Goal: Task Accomplishment & Management: Use online tool/utility

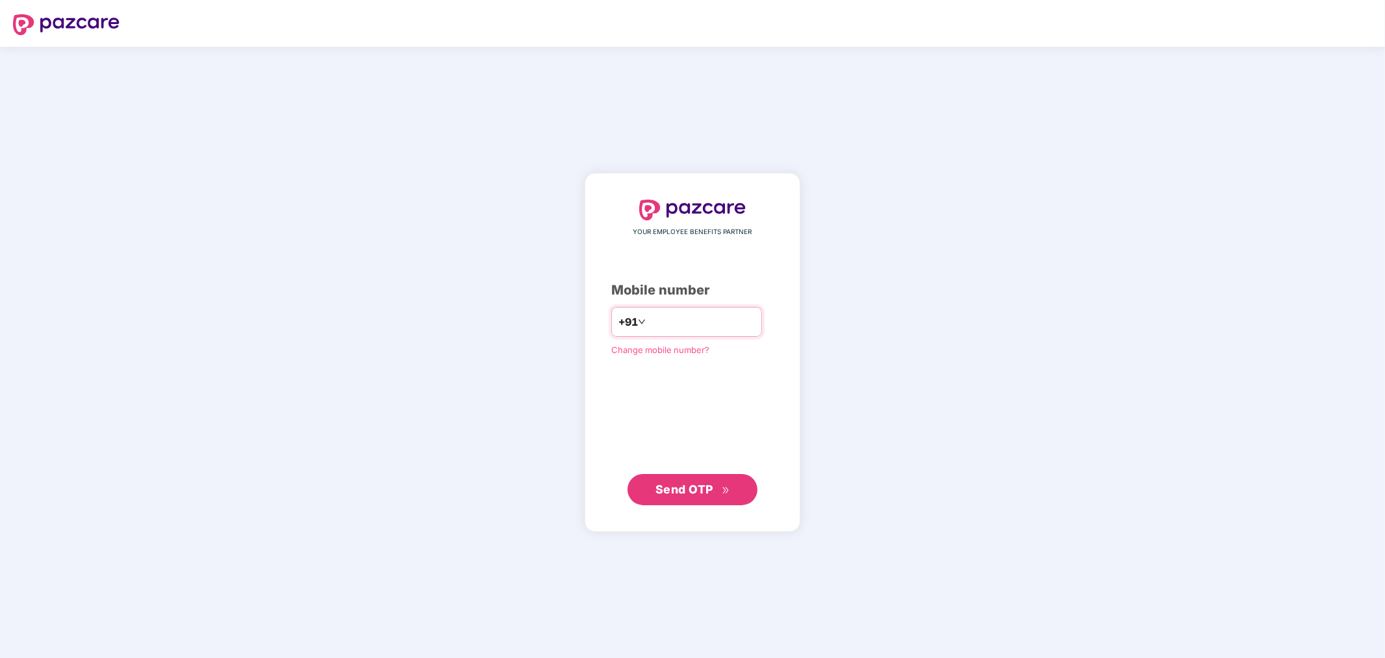
type input "**********"
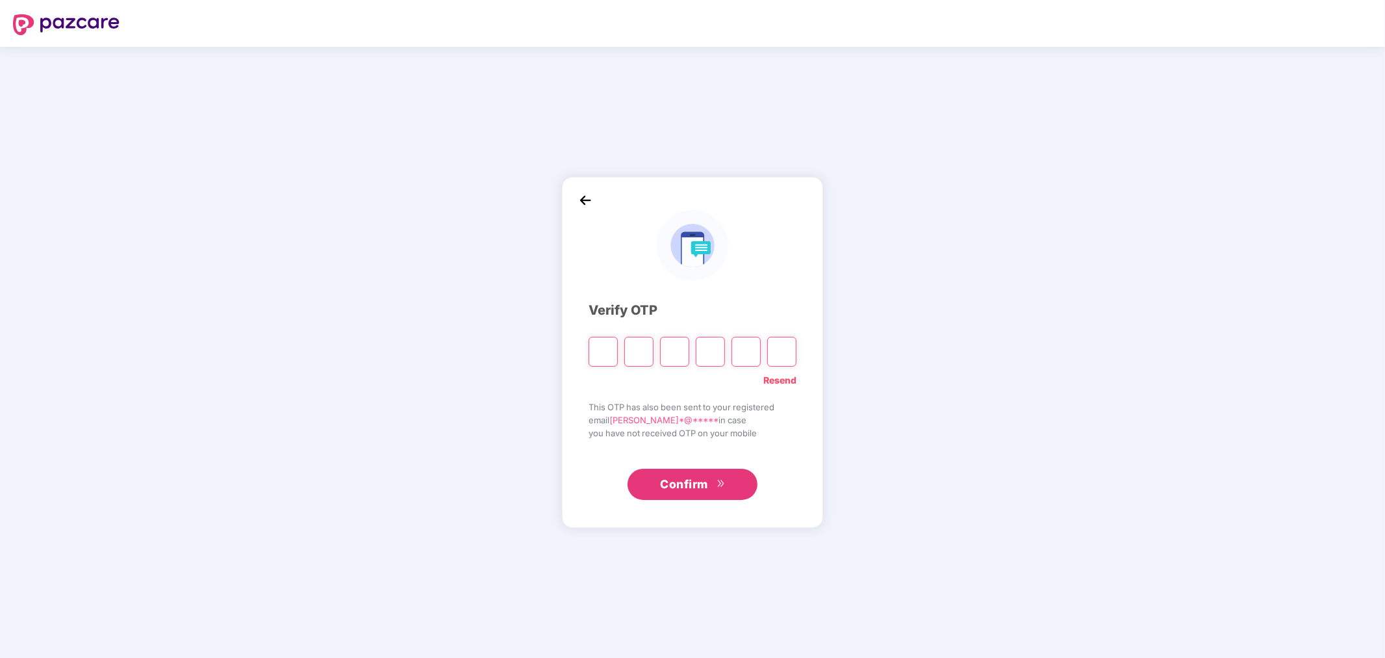
paste input "*"
type input "*"
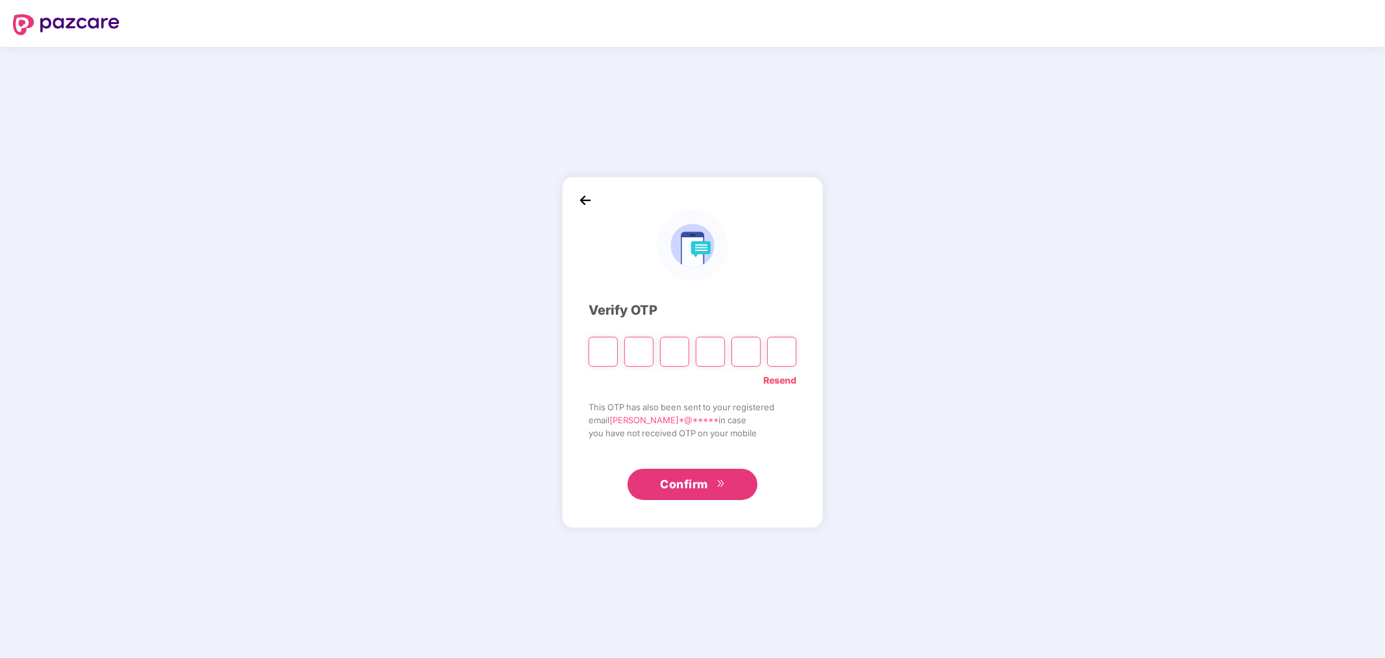
type input "*"
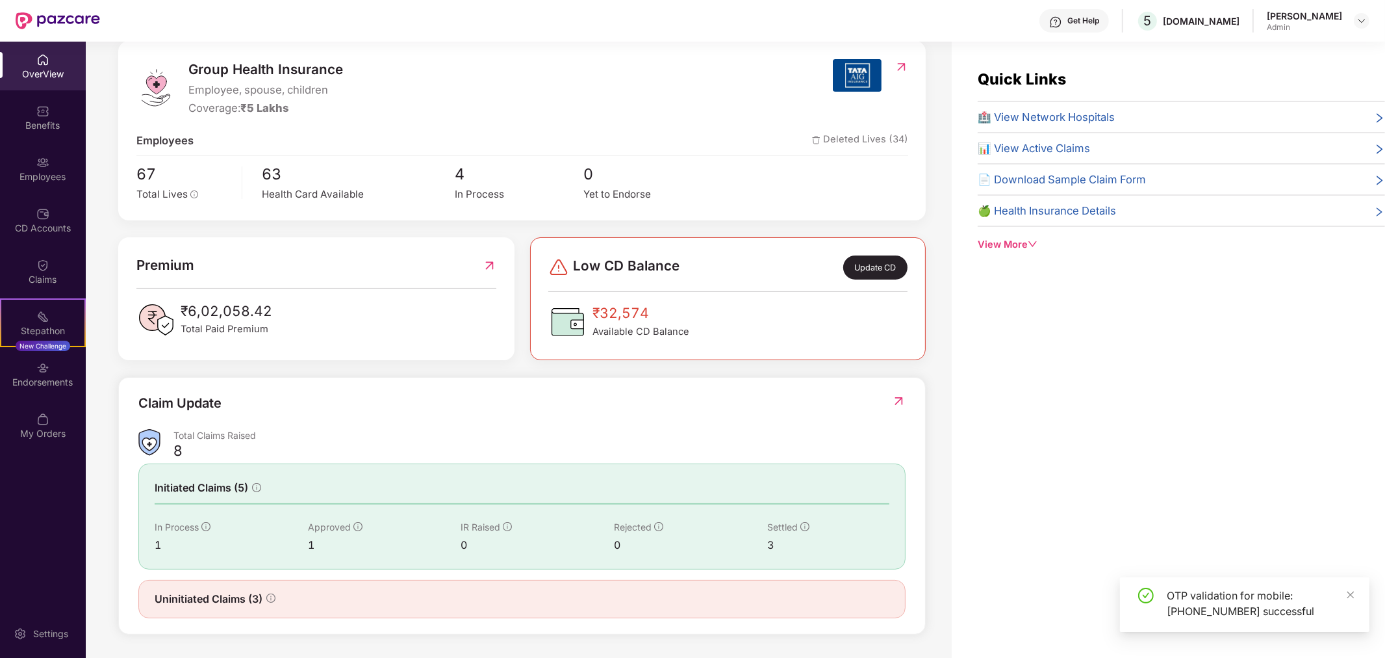
scroll to position [42, 0]
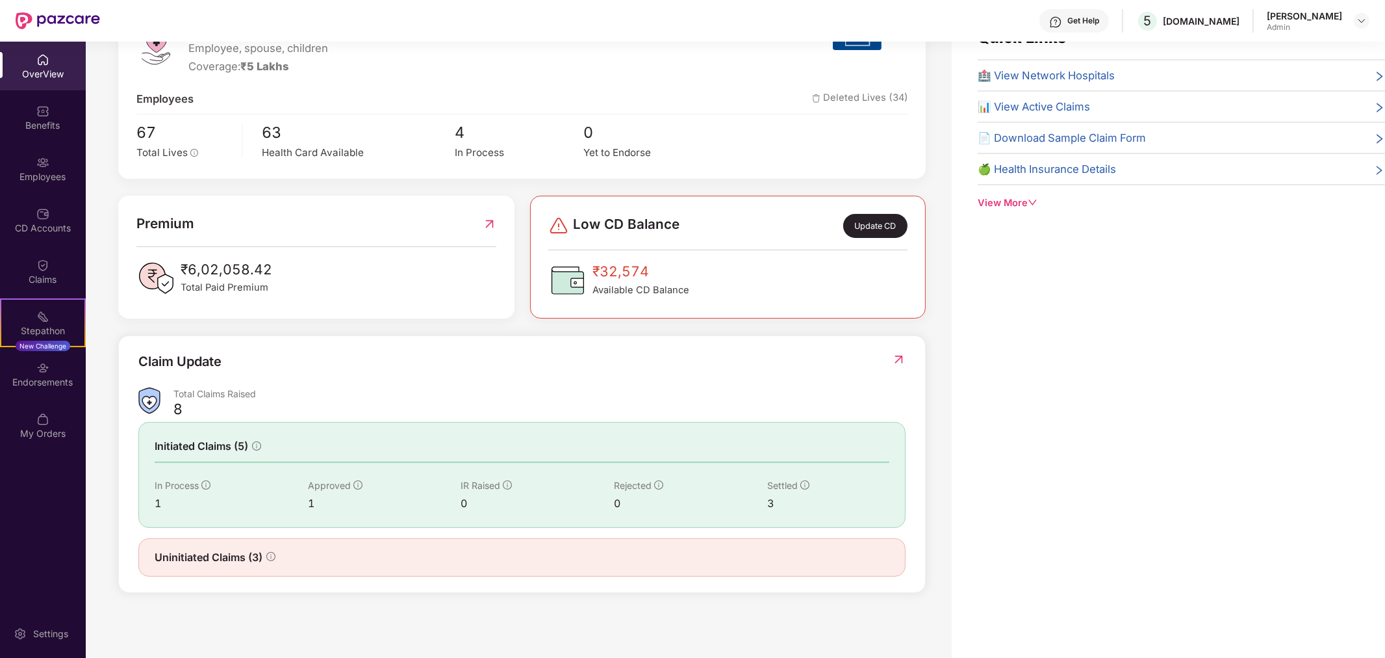
click at [273, 559] on icon "info-circle" at bounding box center [270, 556] width 9 height 9
click at [57, 267] on div "Claims" at bounding box center [43, 271] width 86 height 49
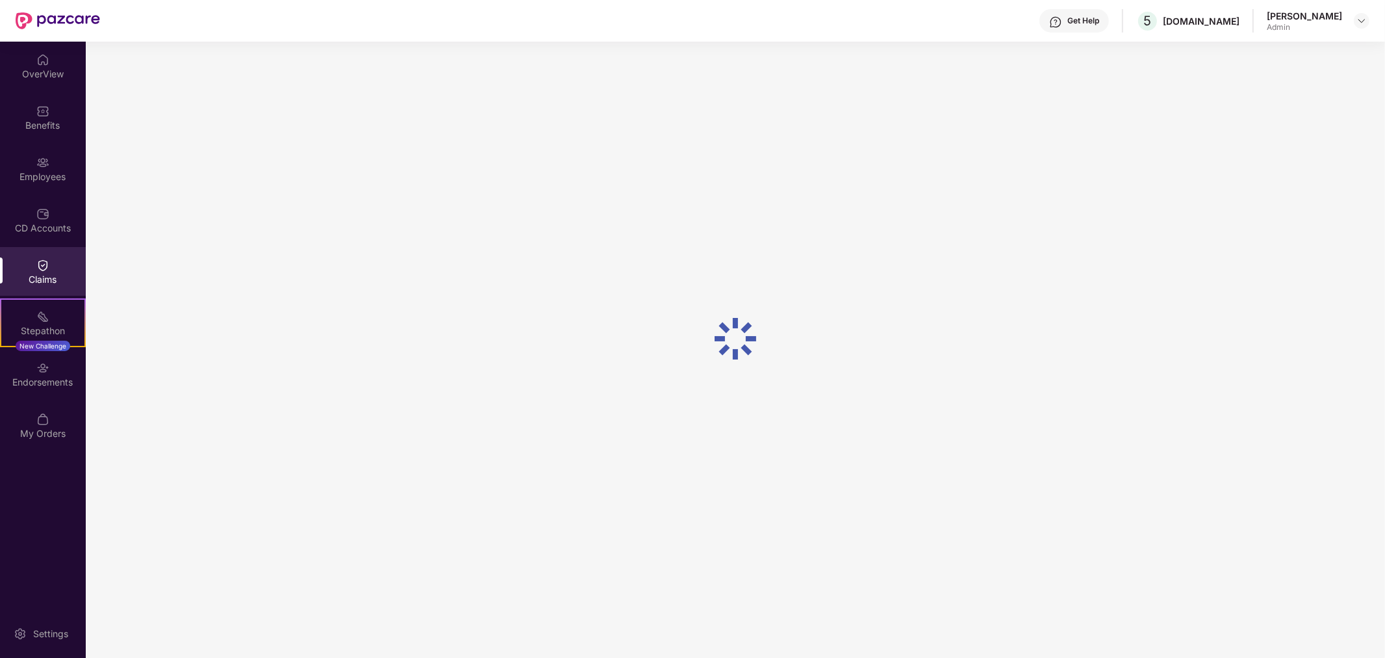
scroll to position [0, 0]
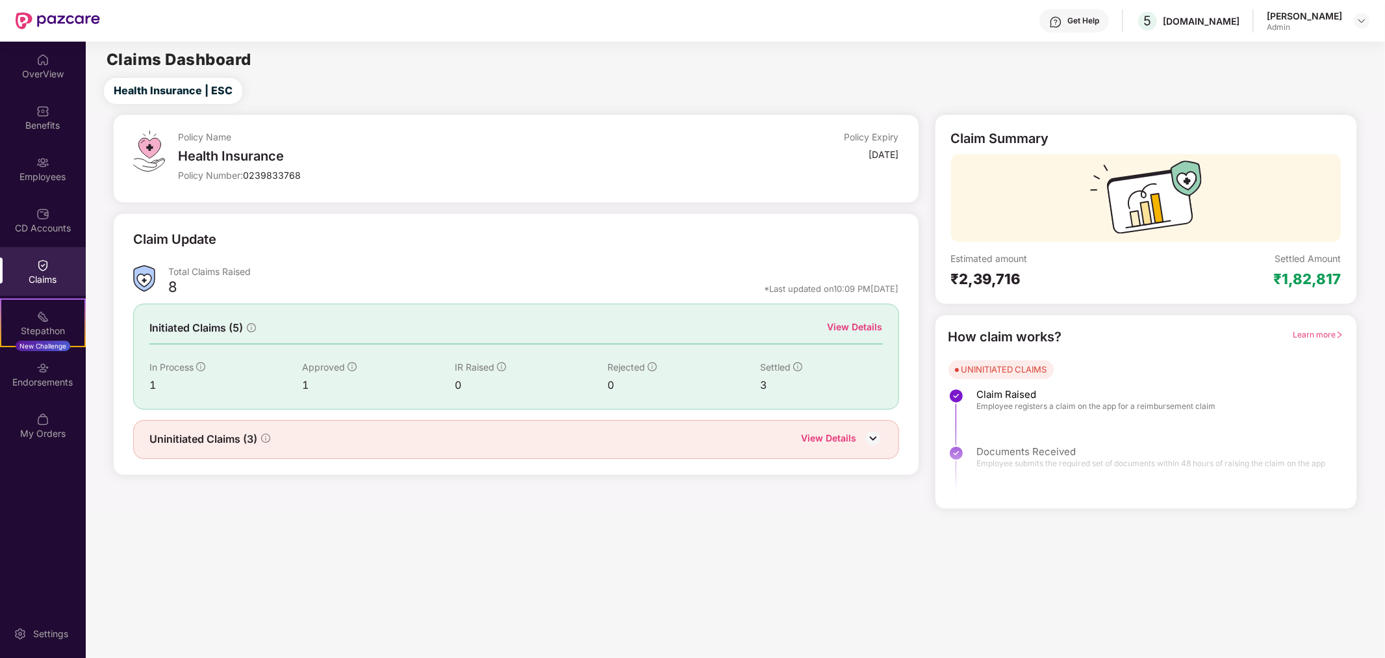
click at [873, 437] on img at bounding box center [873, 437] width 19 height 19
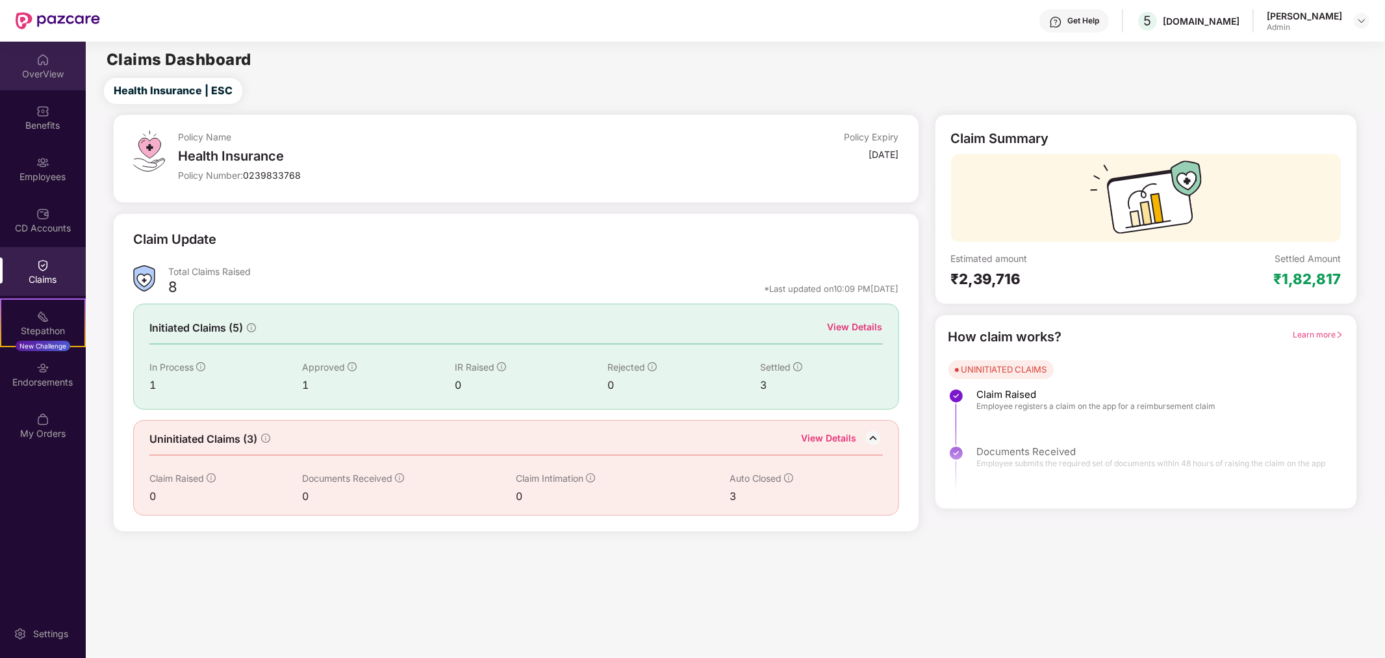
click at [50, 73] on div "OverView" at bounding box center [43, 74] width 86 height 13
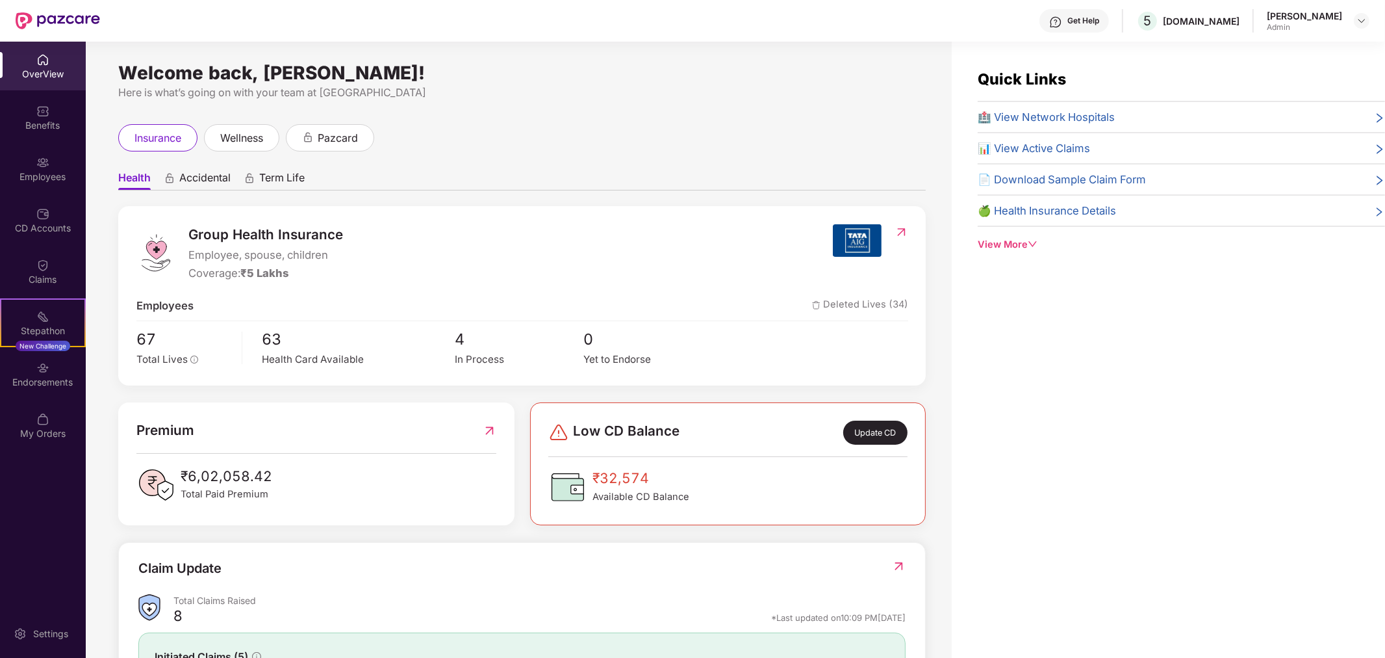
click at [1025, 249] on div "View More" at bounding box center [1181, 244] width 407 height 15
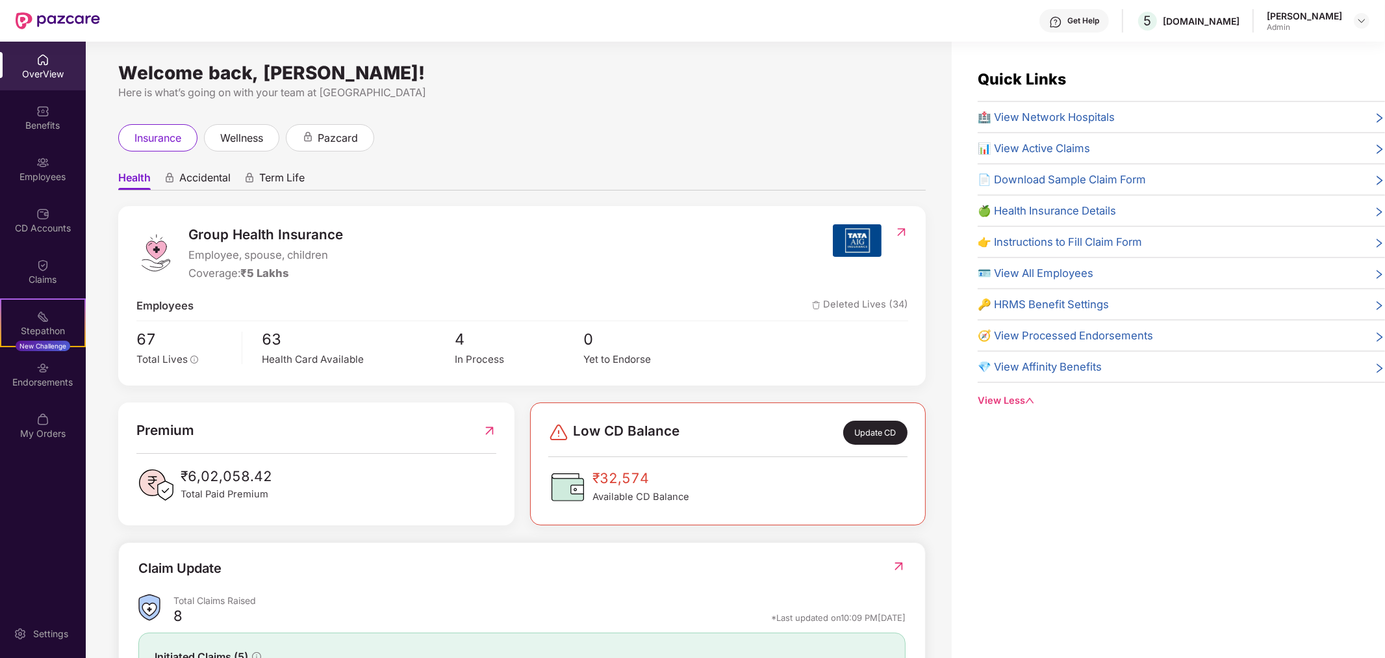
click at [1073, 146] on span "📊 View Active Claims" at bounding box center [1034, 148] width 112 height 17
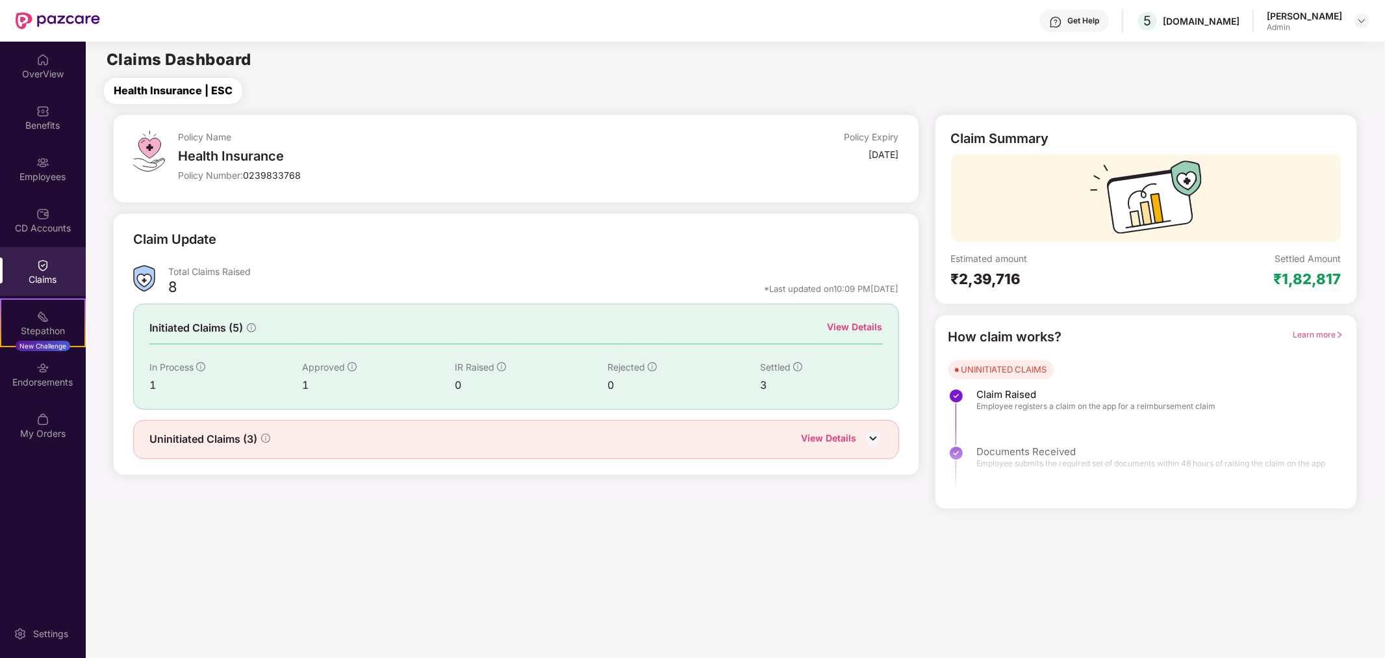
click at [209, 96] on span "Health Insurance | ESC" at bounding box center [173, 91] width 119 height 16
click at [1317, 336] on span "Learn more" at bounding box center [1318, 334] width 51 height 10
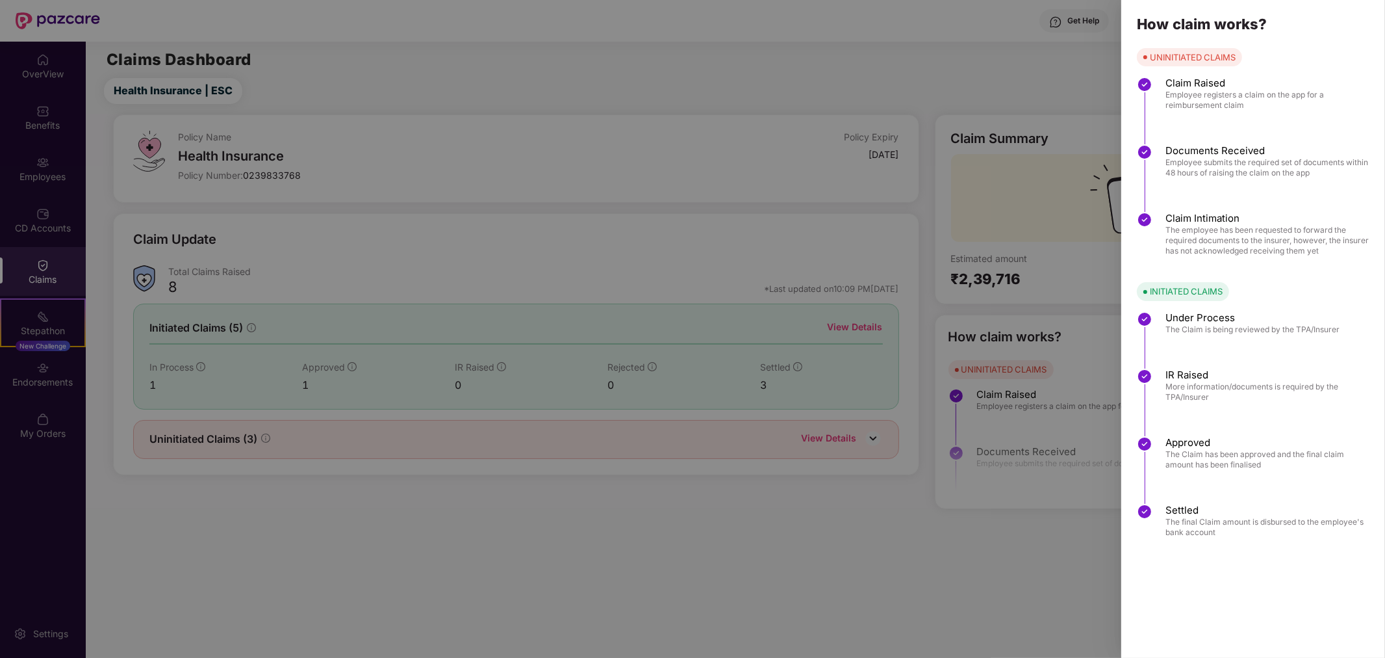
click at [1067, 592] on div at bounding box center [692, 329] width 1385 height 658
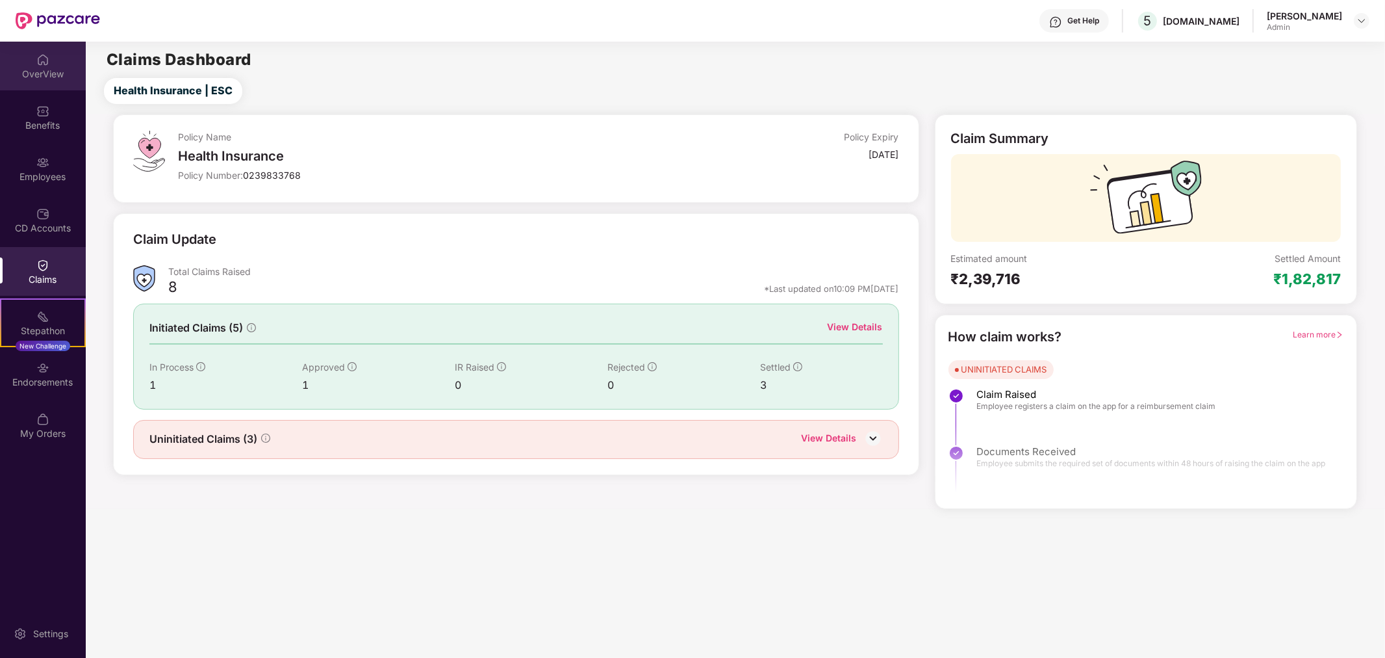
click at [51, 44] on div "OverView" at bounding box center [43, 66] width 86 height 49
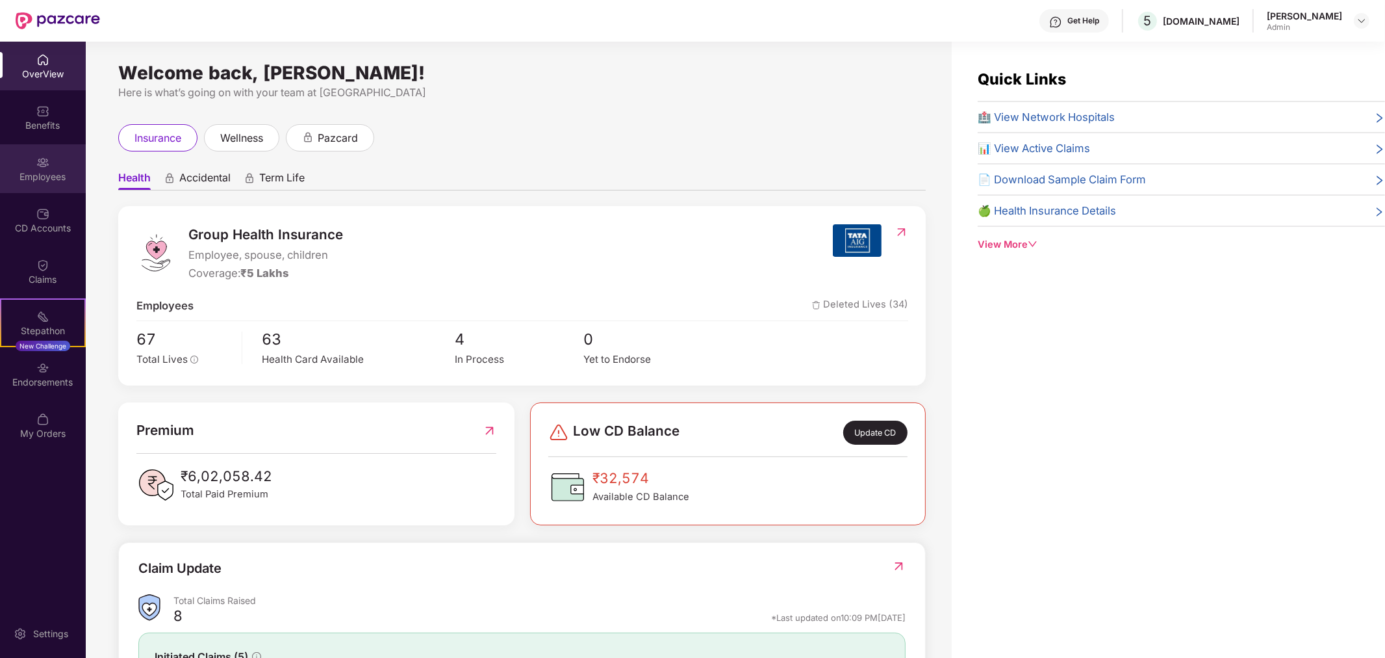
click at [57, 155] on div "Employees" at bounding box center [43, 168] width 86 height 49
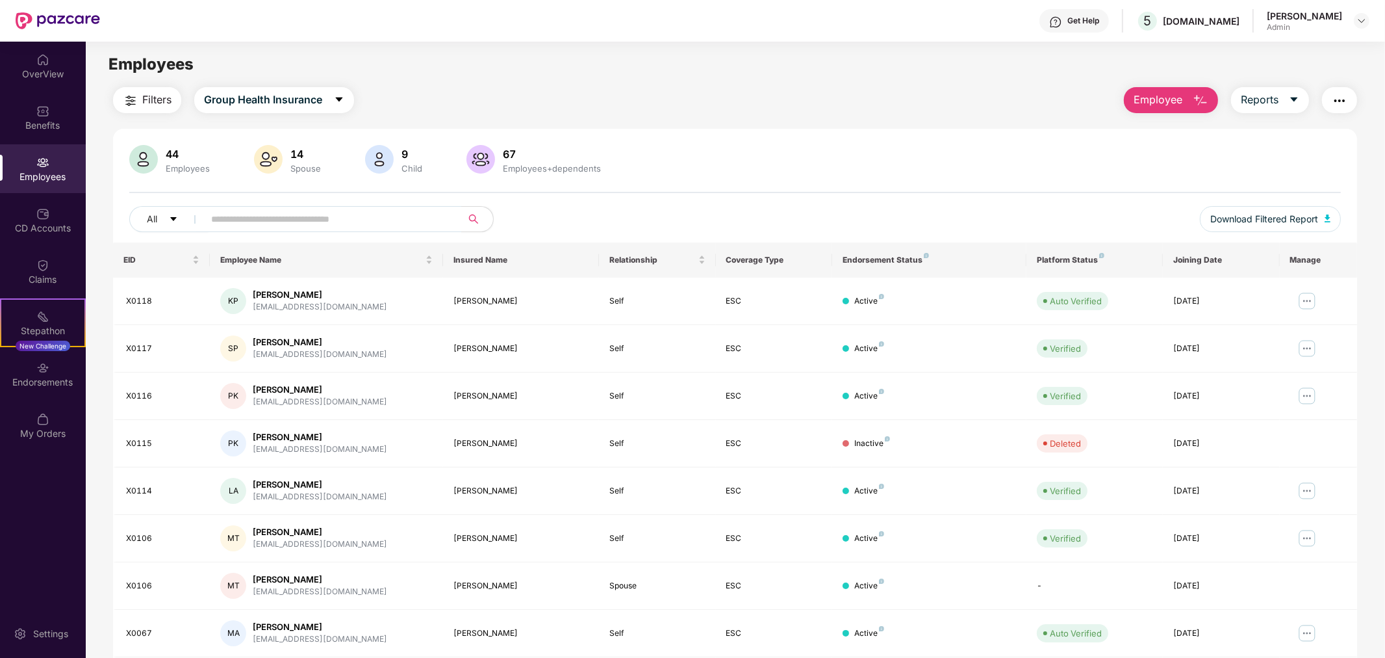
click at [1353, 96] on button "button" at bounding box center [1339, 100] width 35 height 26
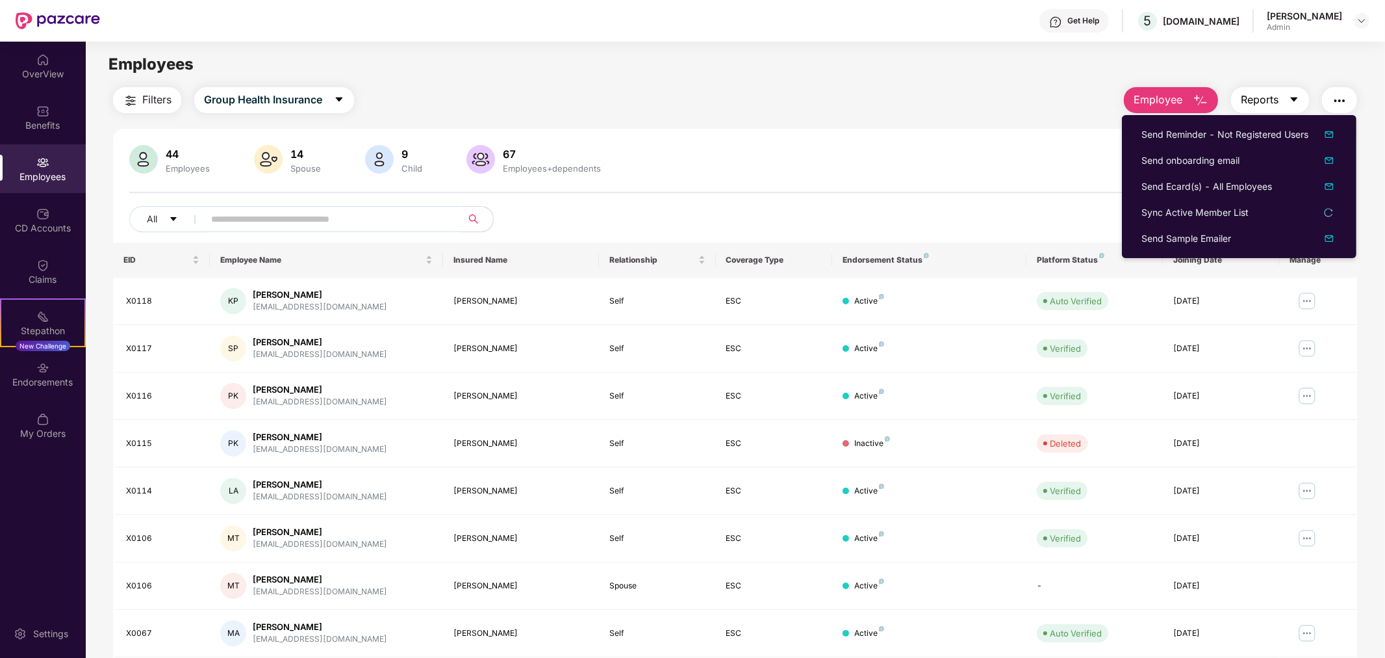
click at [1290, 101] on icon "caret-down" at bounding box center [1294, 99] width 10 height 10
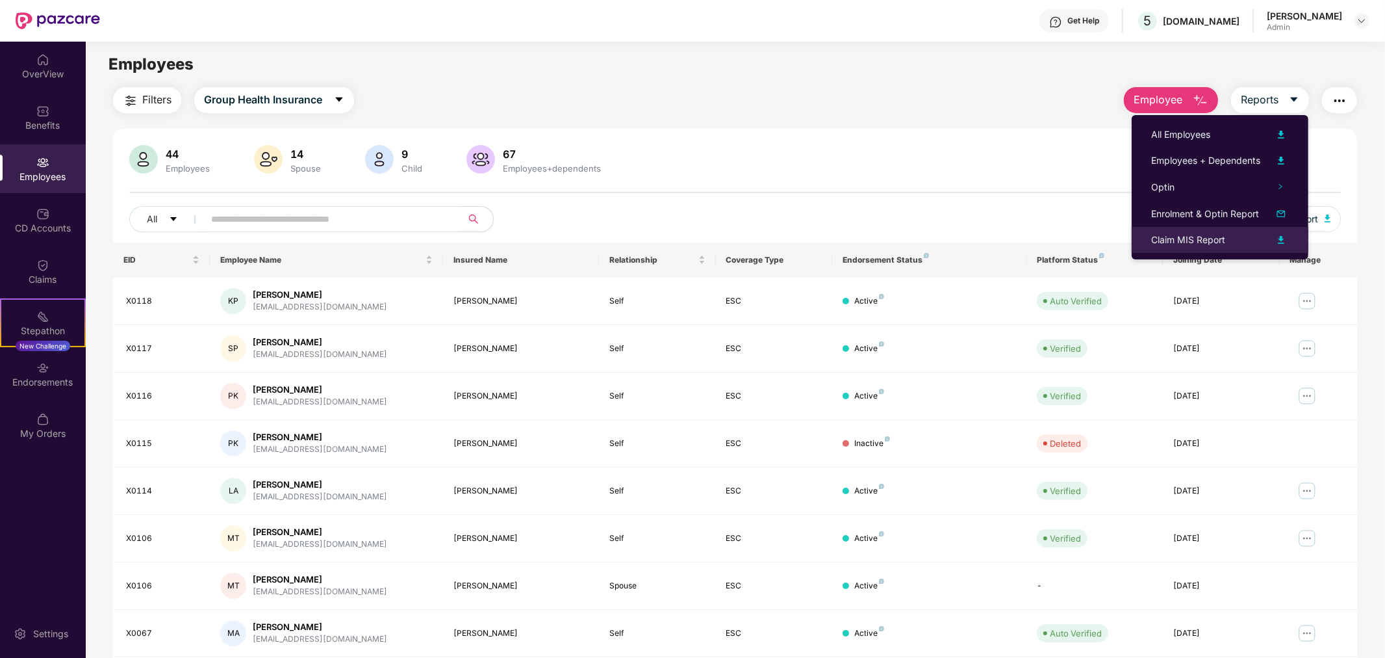
click at [1272, 242] on div at bounding box center [1275, 240] width 29 height 16
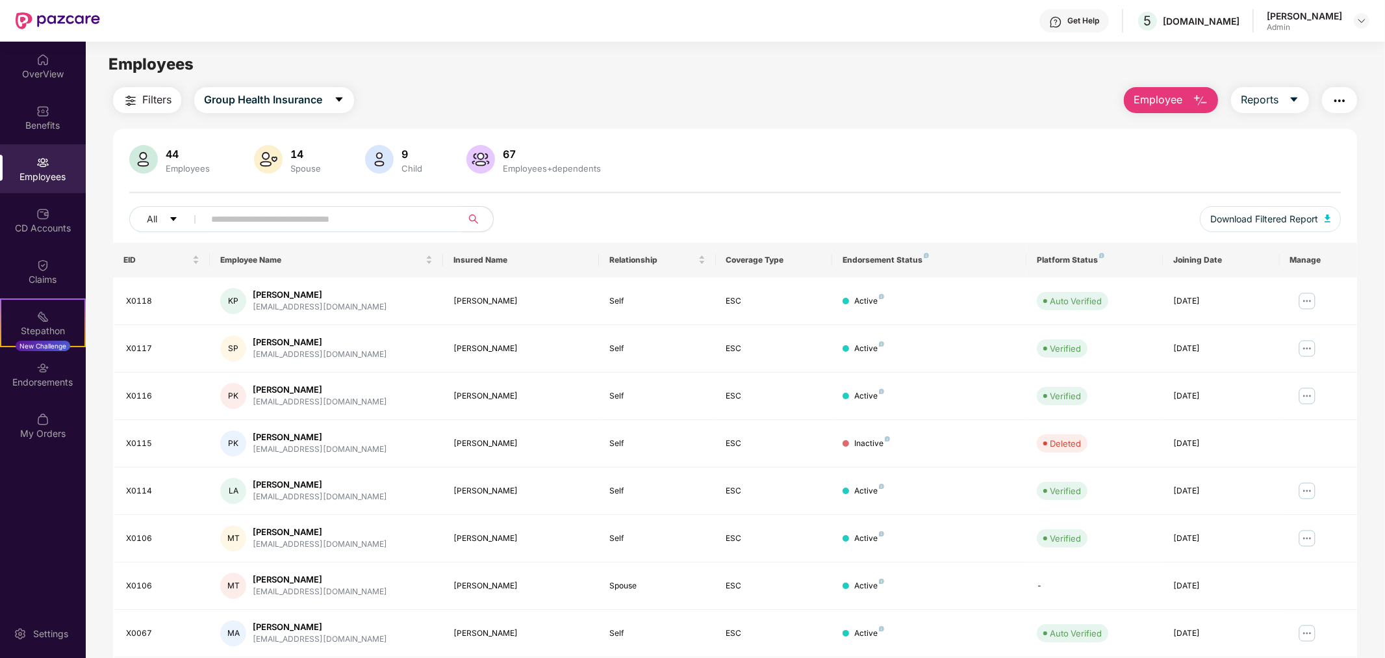
click at [1116, 165] on div "44 Employees 14 Spouse 9 Child [DEMOGRAPHIC_DATA] Employees+dependents" at bounding box center [735, 160] width 1213 height 31
click at [1340, 93] on img "button" at bounding box center [1340, 101] width 16 height 16
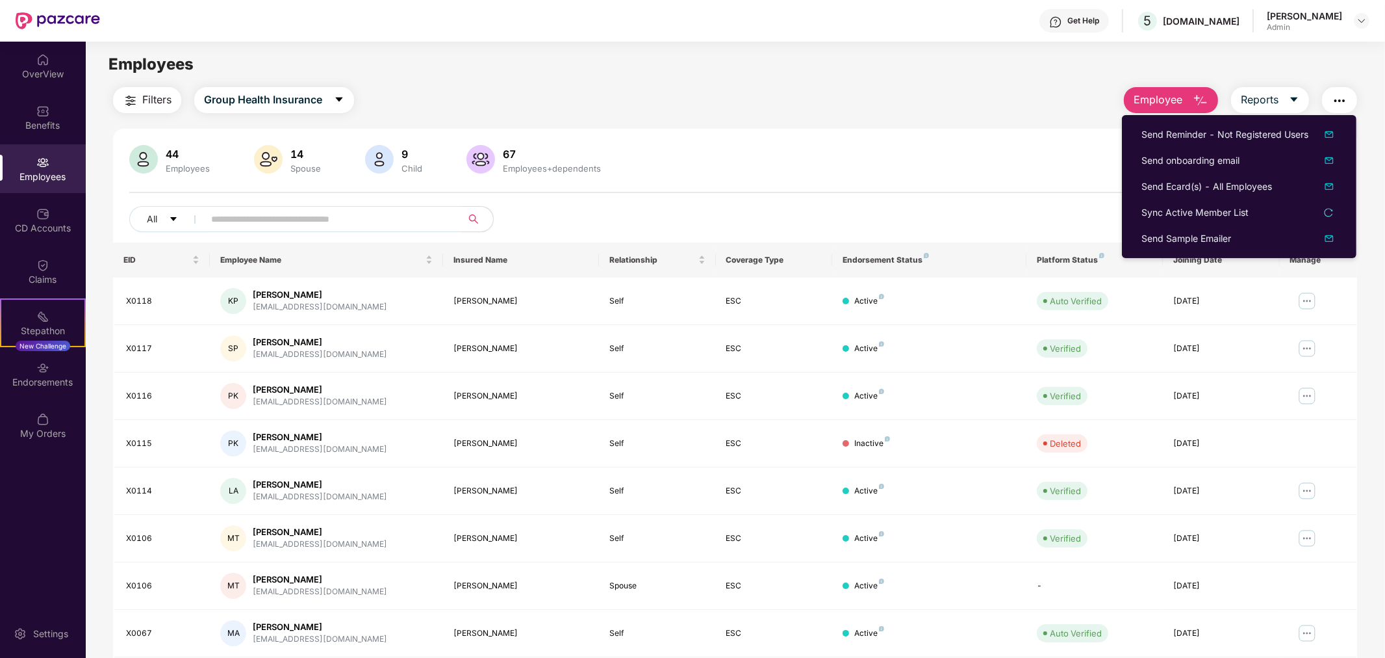
drag, startPoint x: 965, startPoint y: 97, endPoint x: 1226, endPoint y: 192, distance: 277.7
click at [966, 96] on div "Filters Group Health Insurance Employee Reports" at bounding box center [735, 100] width 1245 height 26
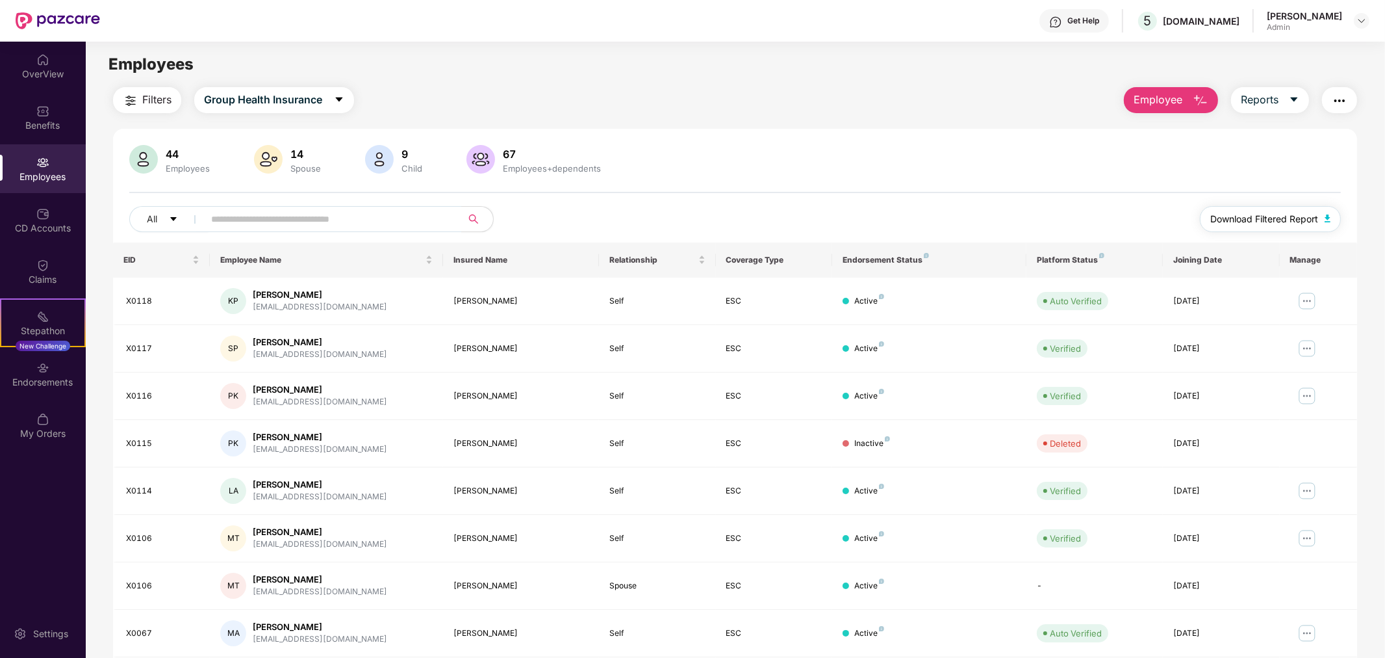
click at [1289, 222] on span "Download Filtered Report" at bounding box center [1265, 219] width 108 height 14
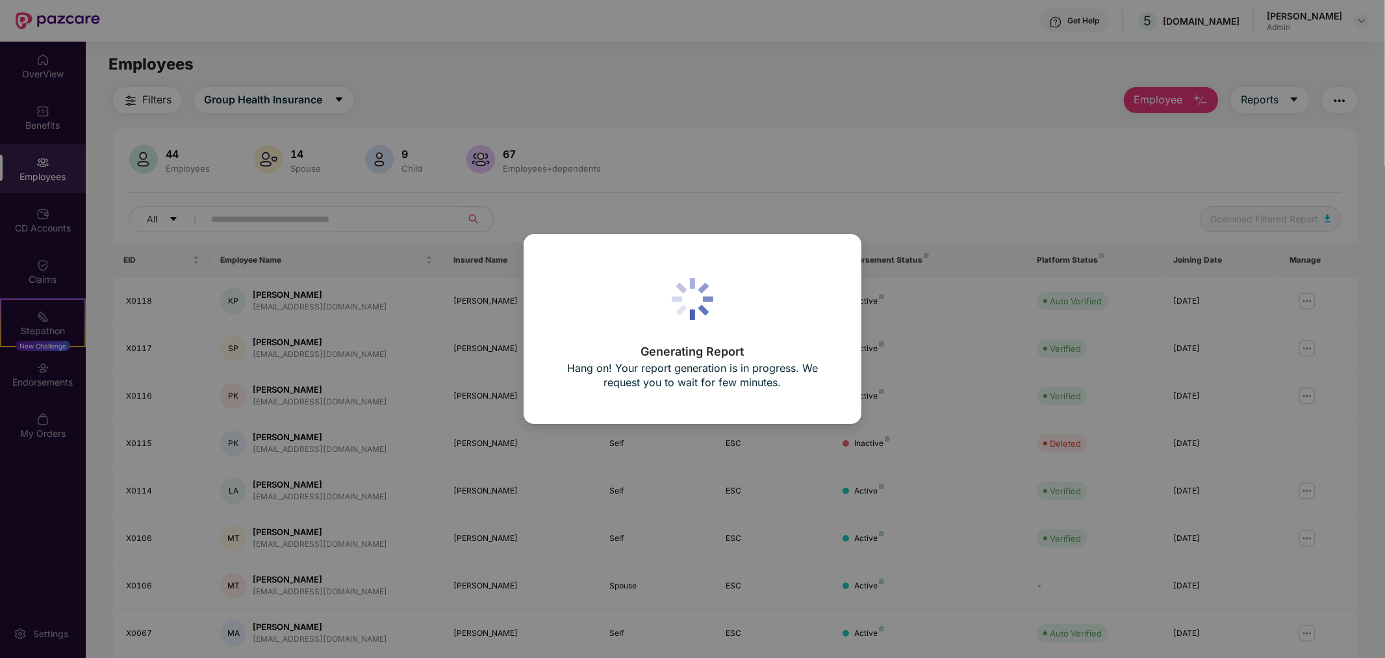
click at [932, 126] on div "Generating Report Hang on! Your report generation is in progress. We request yo…" at bounding box center [692, 329] width 1385 height 658
